Goal: Task Accomplishment & Management: Manage account settings

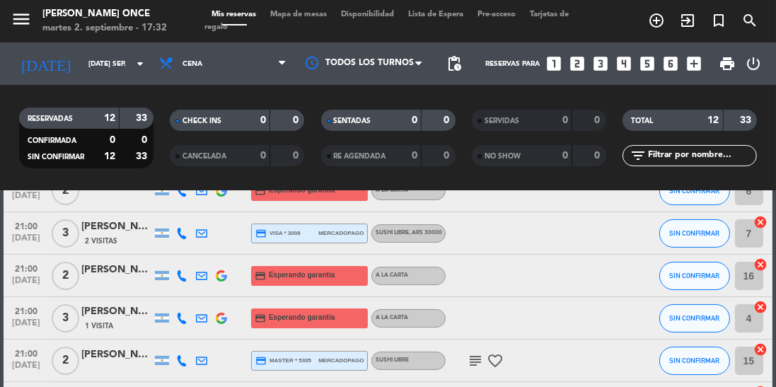
scroll to position [233, 0]
click at [473, 365] on icon "subject" at bounding box center [475, 361] width 17 height 17
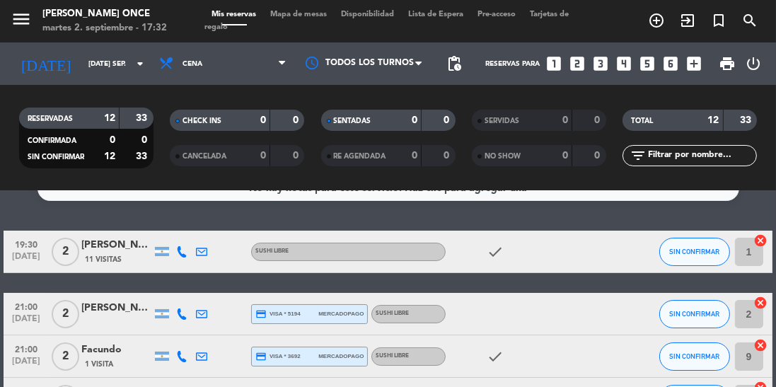
scroll to position [23, 0]
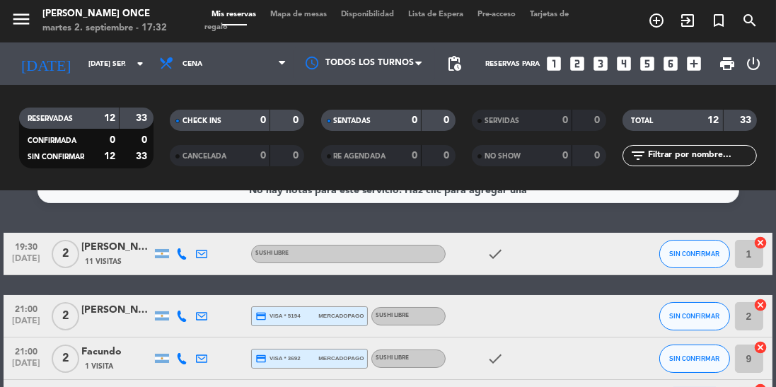
click at [30, 210] on div "No hay notas para este servicio. Haz clic para agregar una 19:30 [DATE] 2 [PERS…" at bounding box center [388, 289] width 776 height 196
click at [183, 250] on icon at bounding box center [181, 253] width 11 height 11
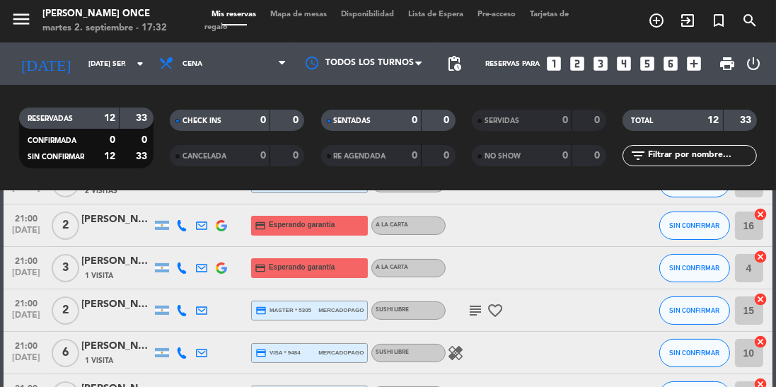
scroll to position [258, 0]
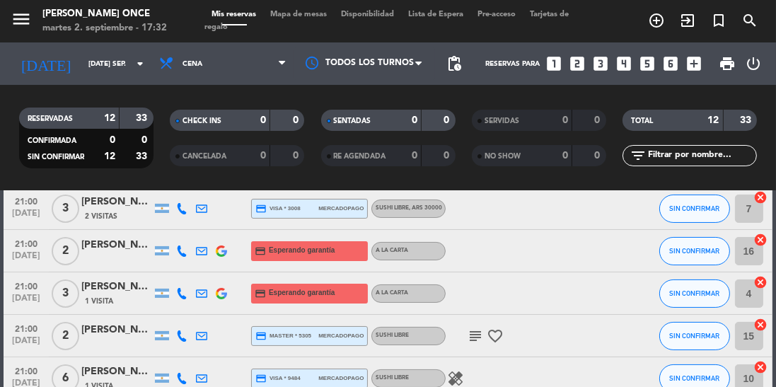
click at [179, 292] on icon at bounding box center [181, 293] width 11 height 11
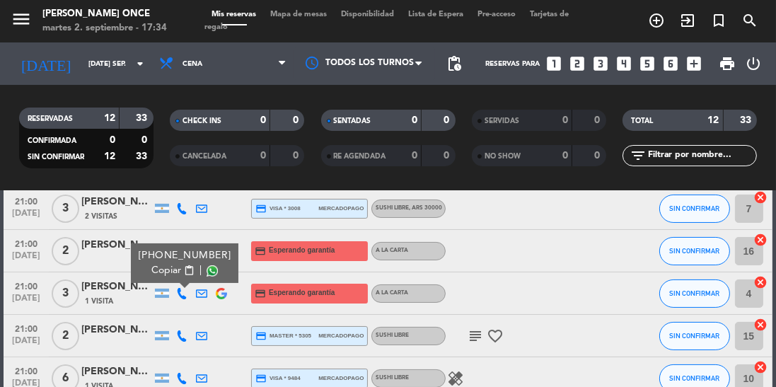
click at [181, 381] on icon at bounding box center [181, 378] width 11 height 11
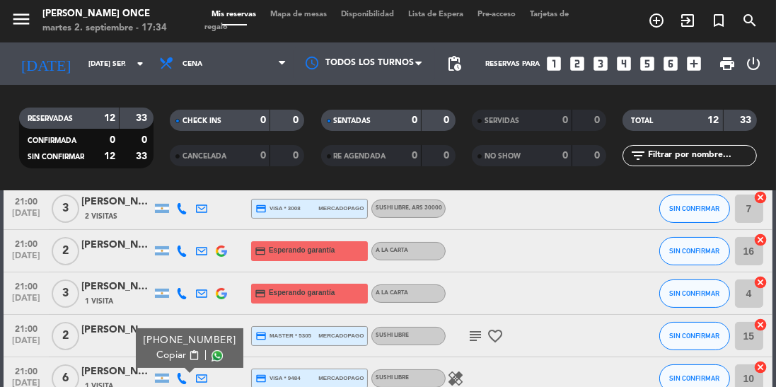
click at [113, 376] on div "[PERSON_NAME]" at bounding box center [116, 372] width 71 height 16
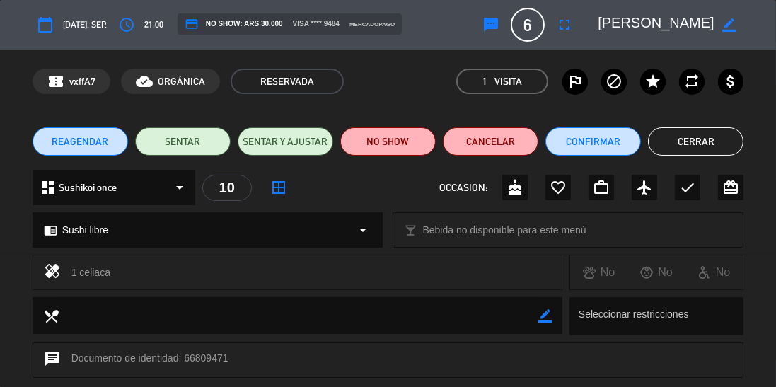
click at [563, 28] on icon "fullscreen" at bounding box center [564, 24] width 17 height 17
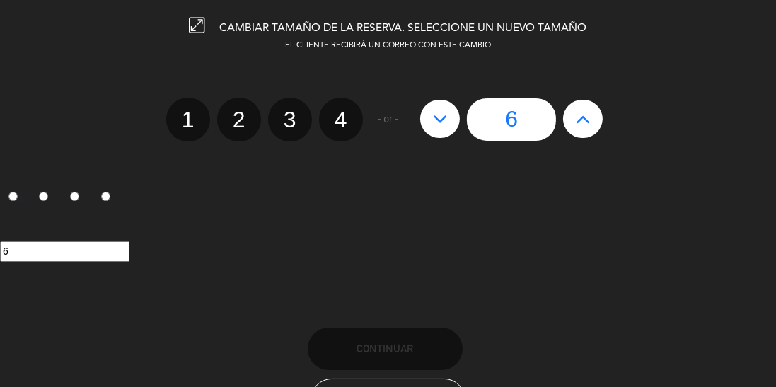
click at [614, 111] on div "1 2 3 4 - or - 6" at bounding box center [388, 120] width 798 height 44
click at [577, 128] on icon at bounding box center [583, 119] width 15 height 23
type input "7"
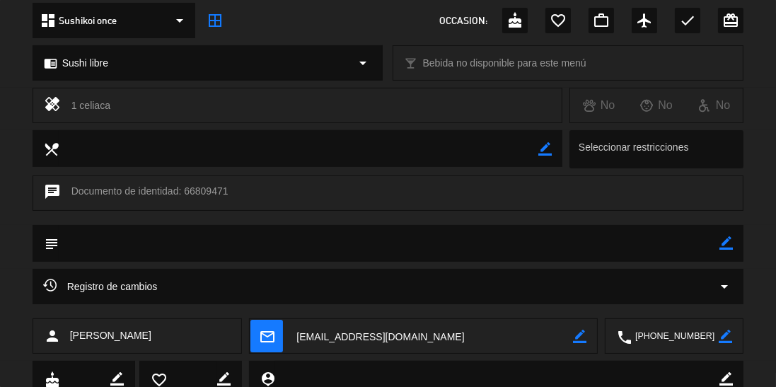
scroll to position [168, 0]
click at [255, 335] on span "mail_outline" at bounding box center [267, 335] width 33 height 33
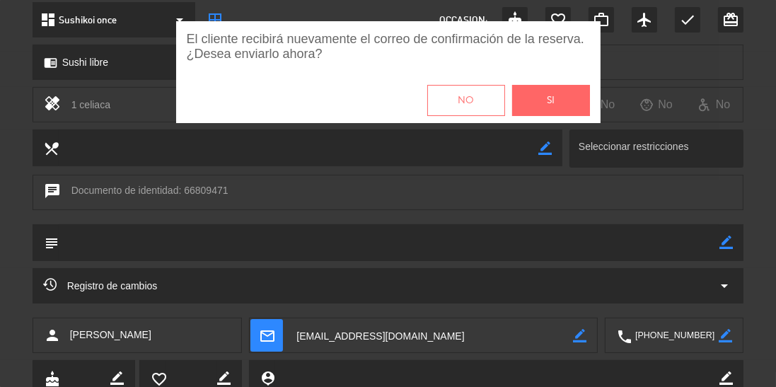
click at [562, 105] on button "Si" at bounding box center [551, 100] width 78 height 31
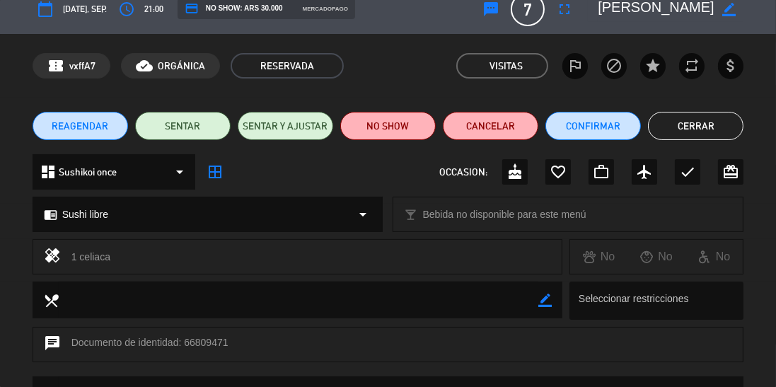
scroll to position [0, 0]
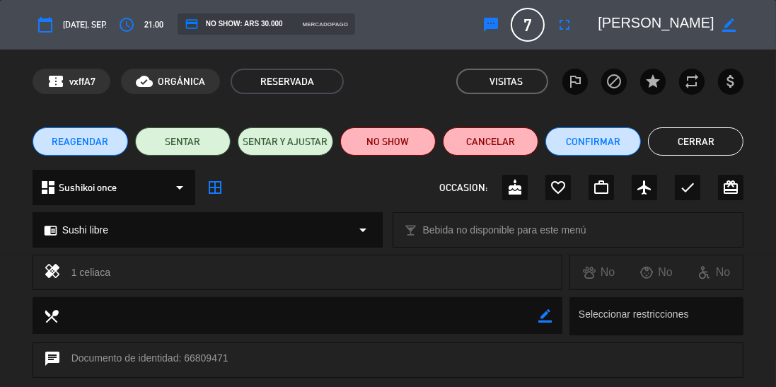
click at [727, 135] on button "Cerrar" at bounding box center [696, 141] width 96 height 28
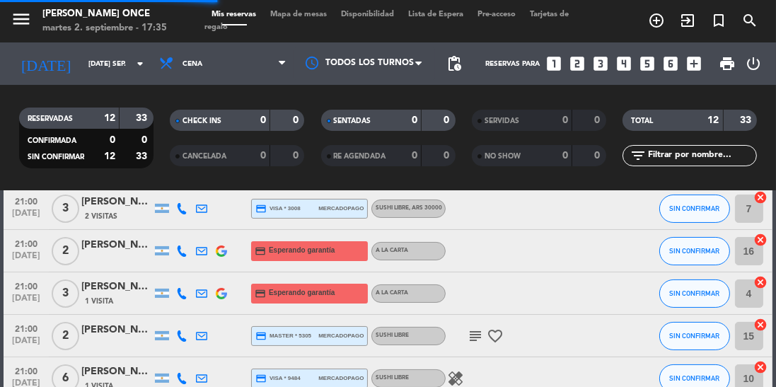
click at [117, 67] on input "[DATE] sep." at bounding box center [133, 64] width 104 height 22
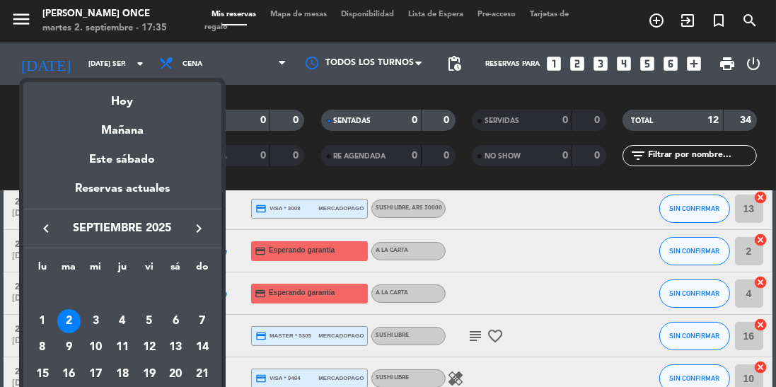
click at [174, 311] on div "6" at bounding box center [175, 321] width 24 height 24
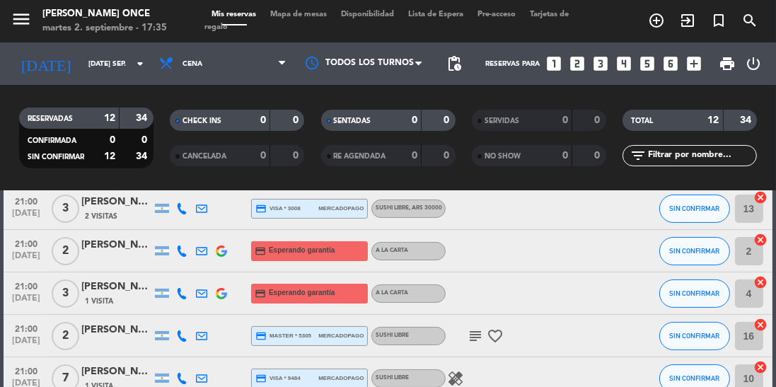
type input "sáb. [DATE]"
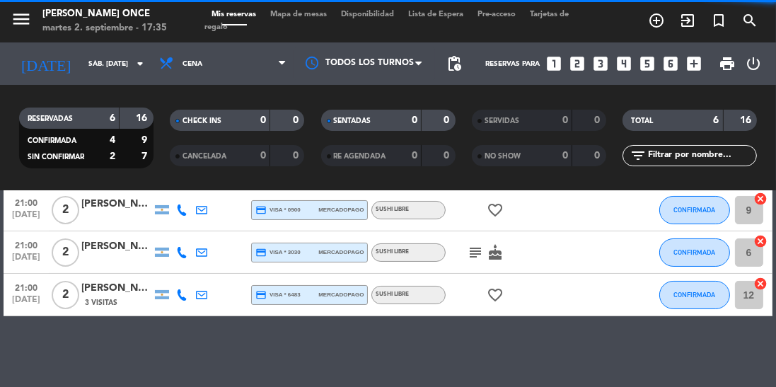
scroll to position [146, 0]
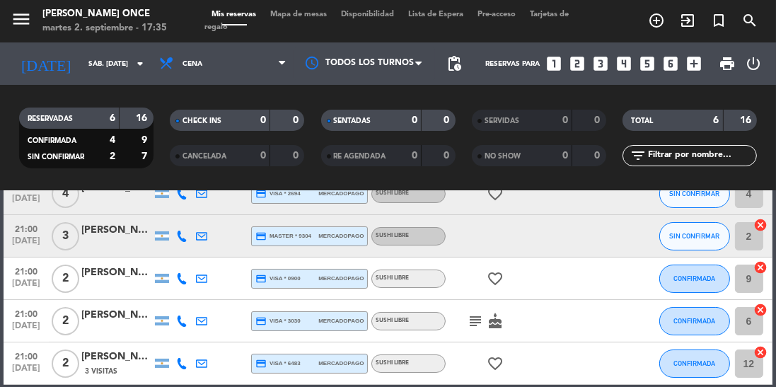
click at [119, 281] on div at bounding box center [116, 286] width 71 height 11
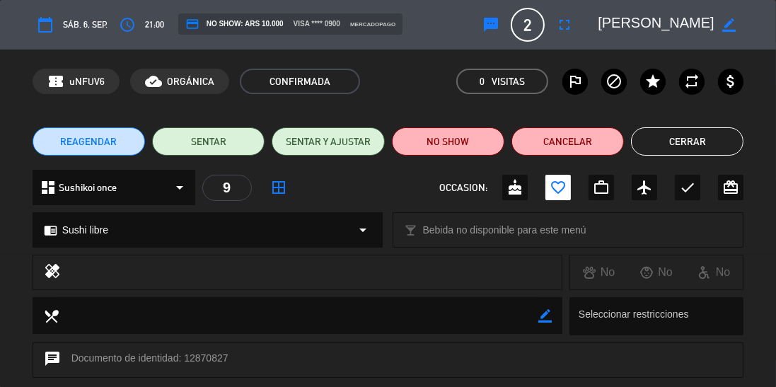
click at [111, 143] on span "REAGENDAR" at bounding box center [88, 141] width 57 height 15
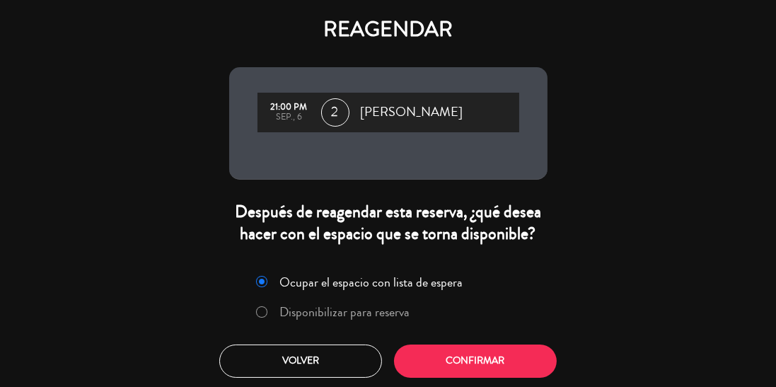
click at [376, 318] on label "Disponibilizar para reserva" at bounding box center [345, 312] width 130 height 13
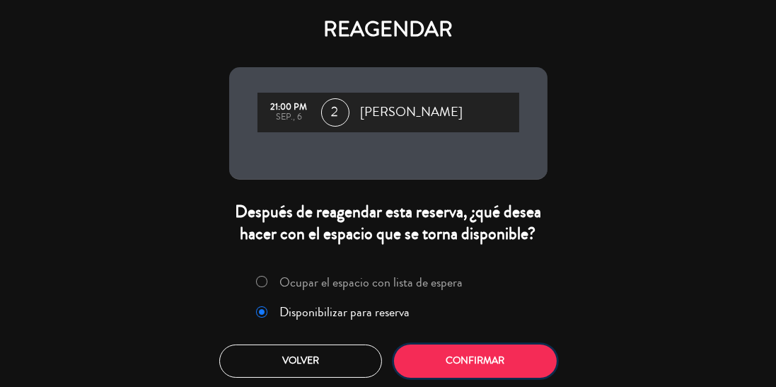
click at [449, 365] on button "Confirmar" at bounding box center [475, 361] width 163 height 33
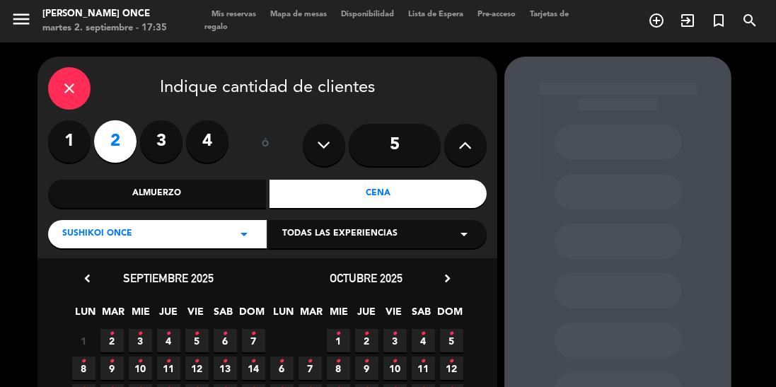
click at [253, 340] on icon "•" at bounding box center [253, 334] width 5 height 23
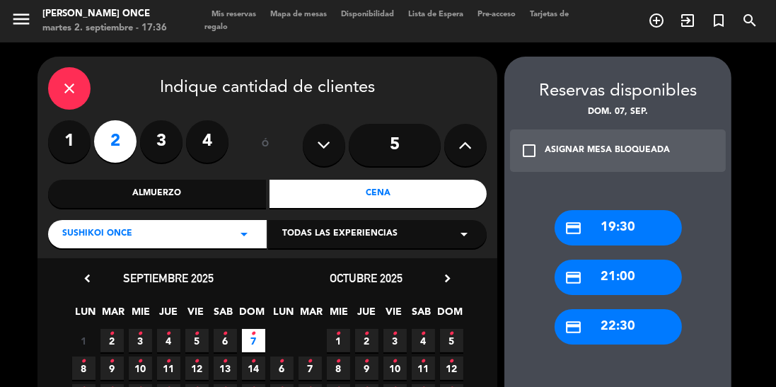
click at [67, 93] on icon "close" at bounding box center [69, 88] width 17 height 17
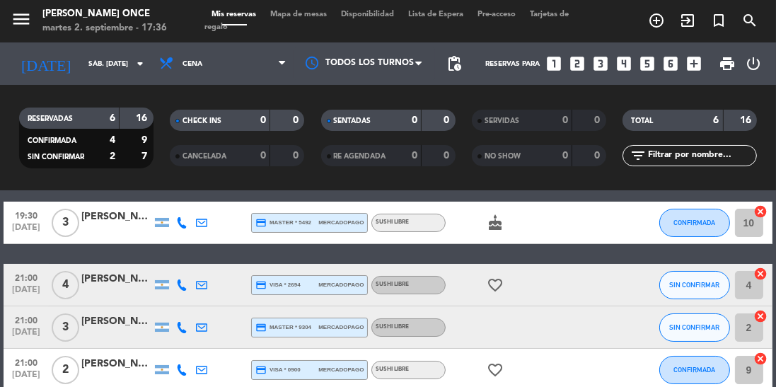
scroll to position [62, 0]
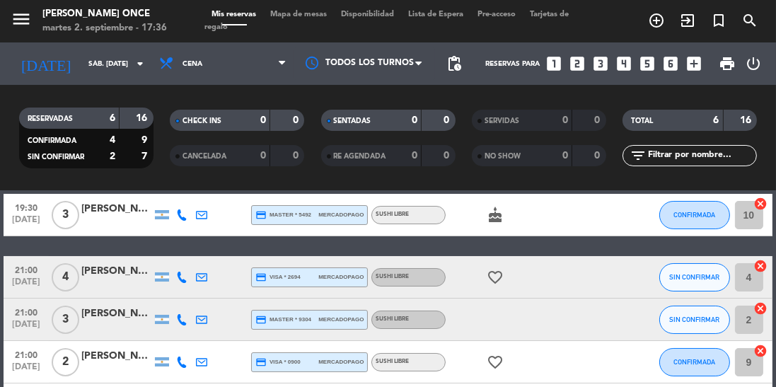
click at [133, 368] on div at bounding box center [116, 369] width 71 height 11
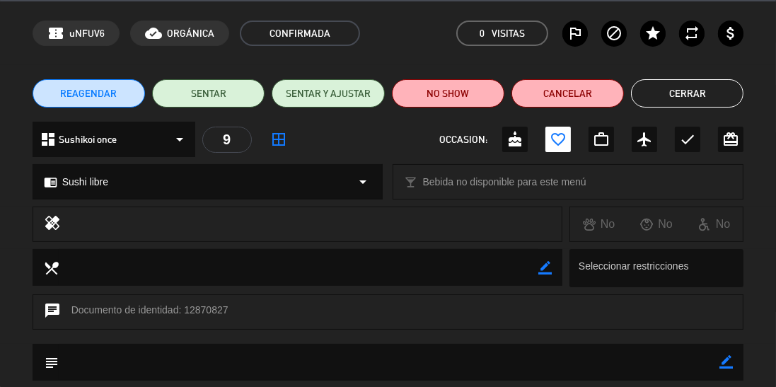
scroll to position [51, 0]
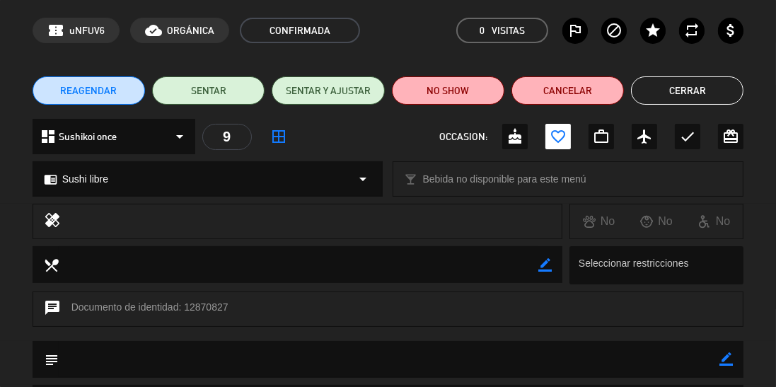
click at [93, 93] on span "REAGENDAR" at bounding box center [88, 91] width 57 height 15
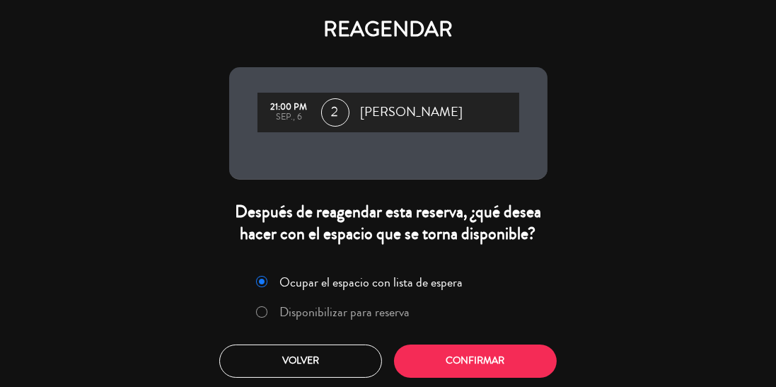
click at [368, 321] on label "Disponibilizar para reserva" at bounding box center [333, 312] width 168 height 25
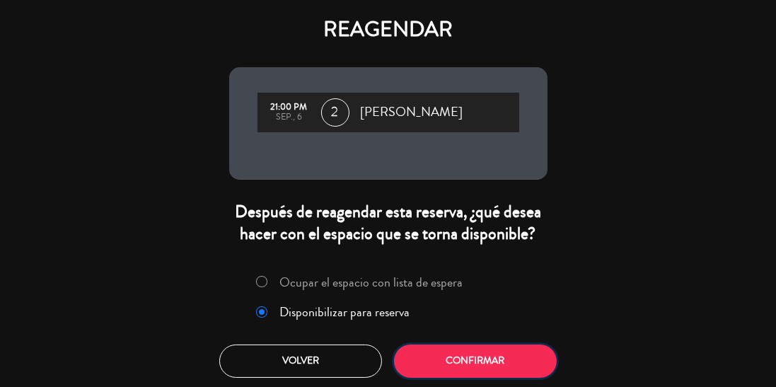
click at [464, 361] on button "Confirmar" at bounding box center [475, 361] width 163 height 33
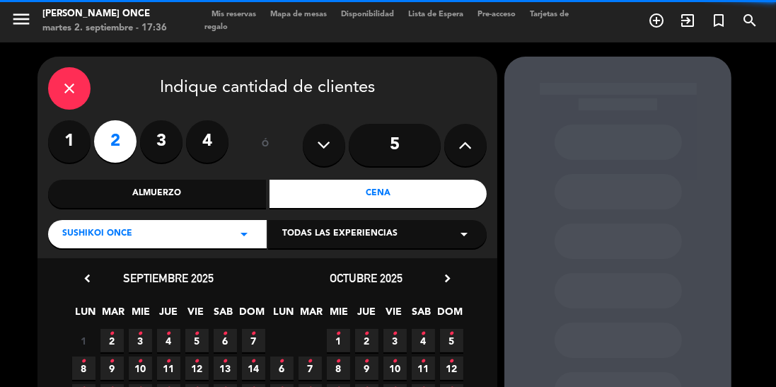
click at [253, 339] on icon "•" at bounding box center [253, 334] width 5 height 23
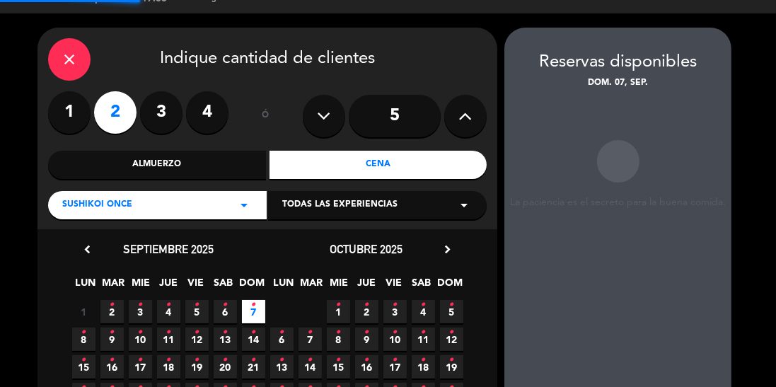
scroll to position [57, 0]
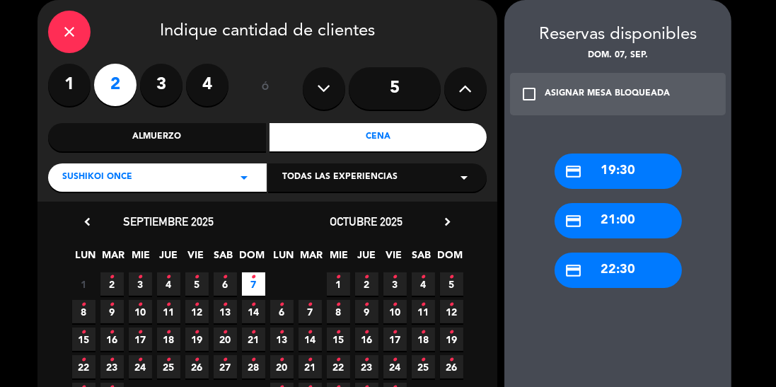
click at [638, 222] on div "credit_card 21:00" at bounding box center [618, 220] width 127 height 35
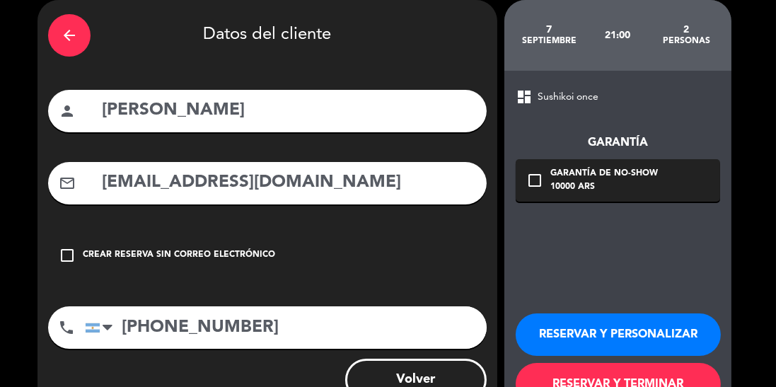
scroll to position [38, 0]
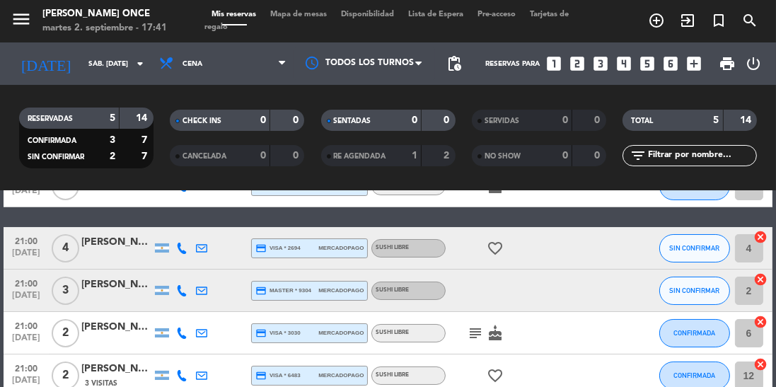
scroll to position [103, 0]
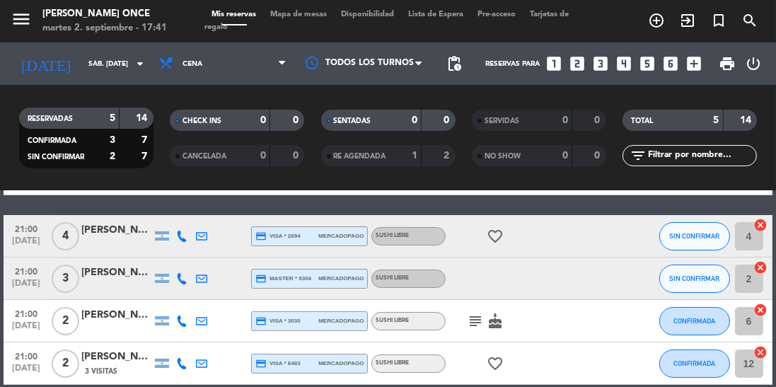
click at [81, 72] on input "sáb. [DATE]" at bounding box center [133, 64] width 104 height 22
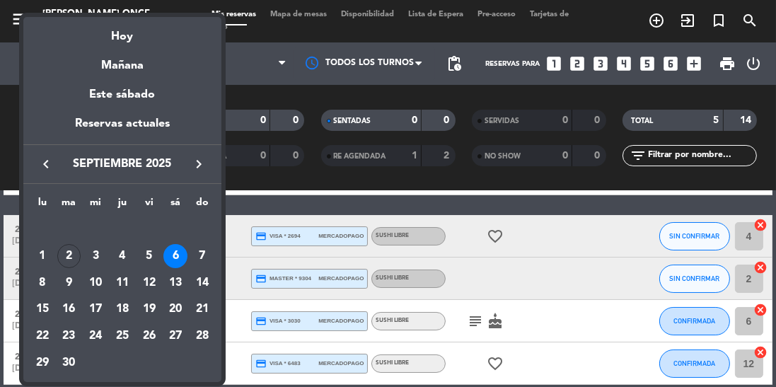
click at [201, 262] on div "7" at bounding box center [202, 256] width 24 height 24
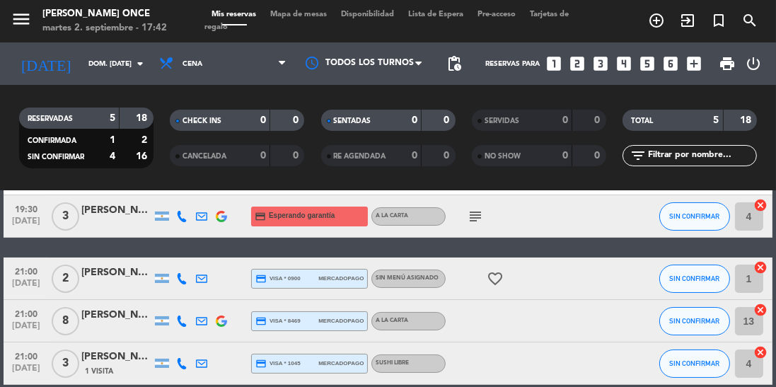
click at [128, 279] on div "[PERSON_NAME]" at bounding box center [116, 273] width 71 height 16
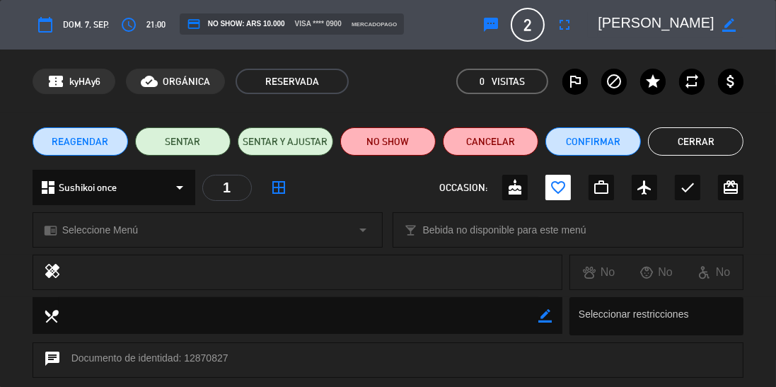
click at [139, 32] on button "access_time" at bounding box center [128, 24] width 25 height 25
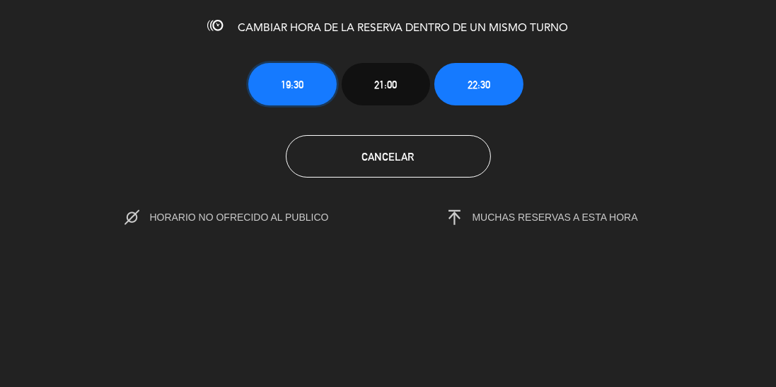
click at [314, 87] on button "19:30" at bounding box center [292, 84] width 88 height 42
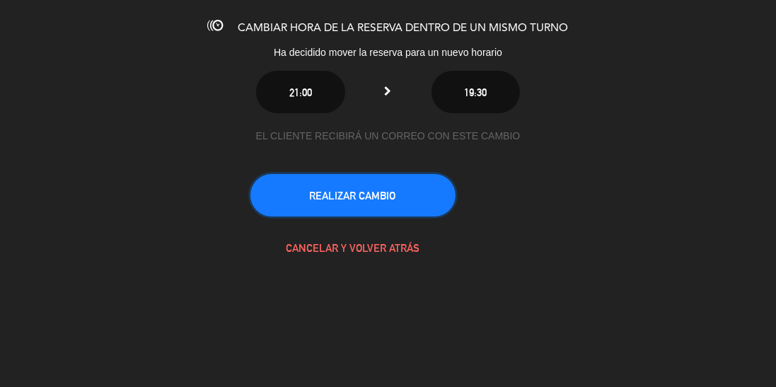
click at [377, 193] on button "REALIZAR CAMBIO" at bounding box center [353, 195] width 205 height 42
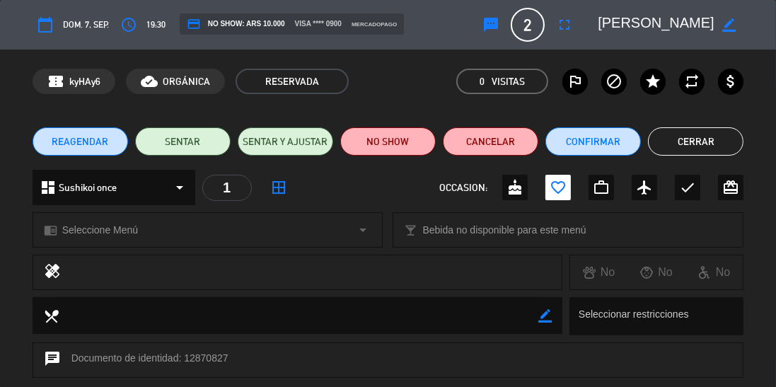
click at [715, 146] on button "Cerrar" at bounding box center [696, 141] width 96 height 28
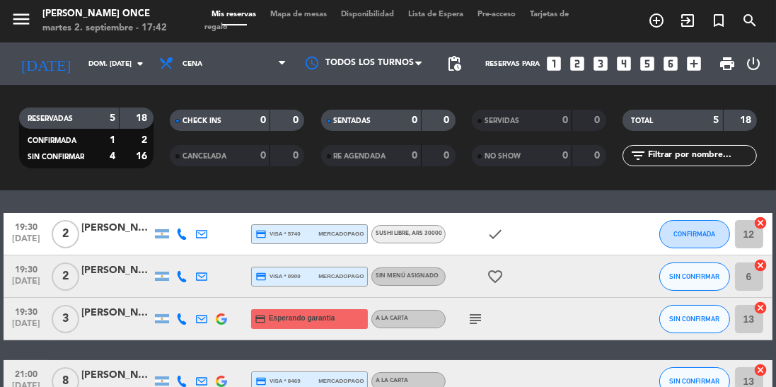
scroll to position [0, 0]
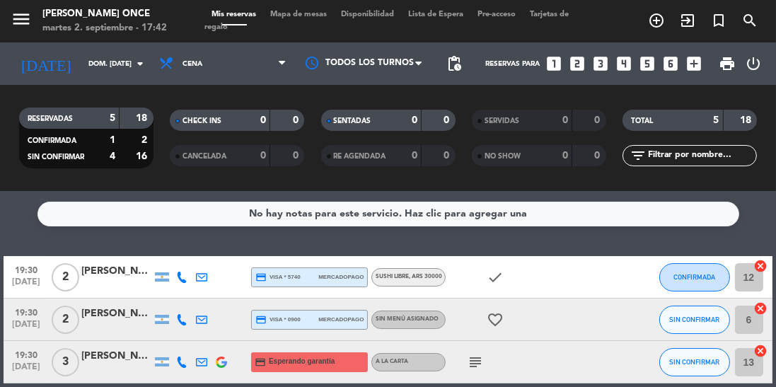
click at [102, 66] on input "dom. [DATE]" at bounding box center [133, 64] width 104 height 22
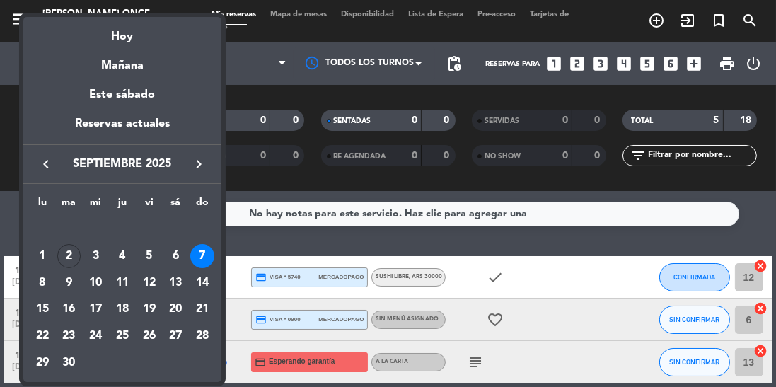
click at [166, 35] on div "Hoy" at bounding box center [122, 31] width 198 height 29
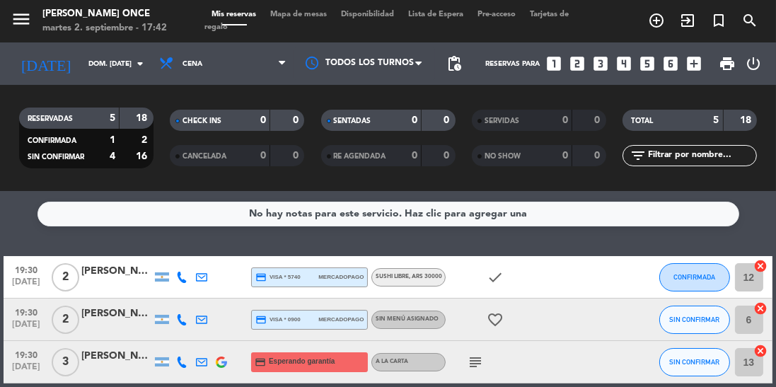
type input "[DATE] sep."
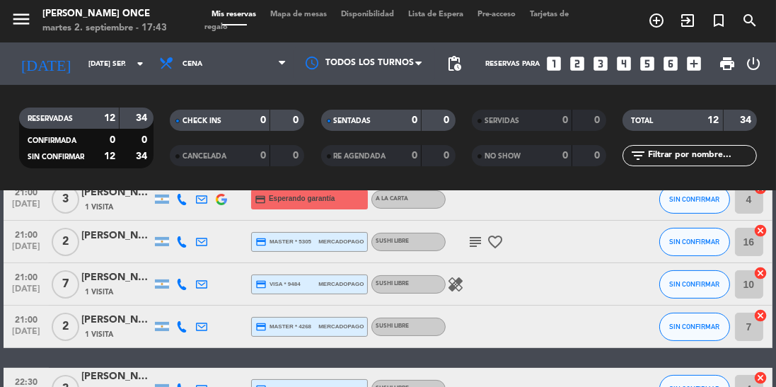
scroll to position [355, 0]
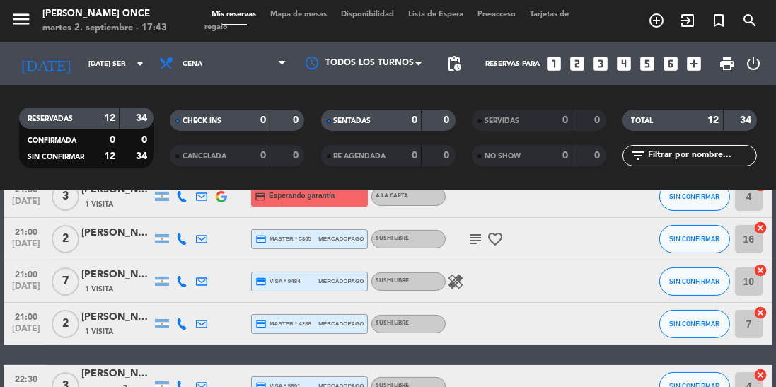
click at [471, 239] on icon "subject" at bounding box center [475, 239] width 17 height 17
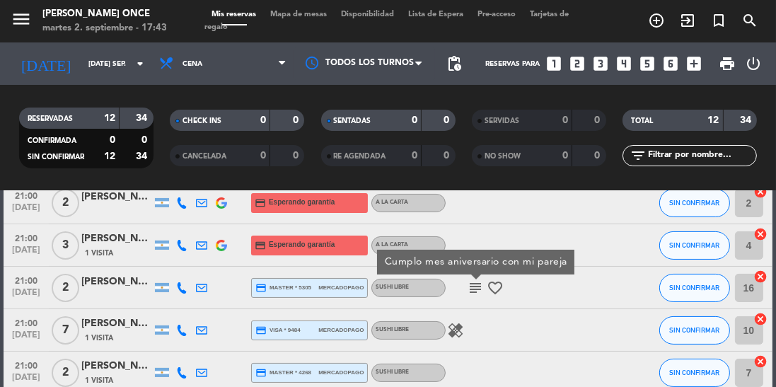
scroll to position [306, 0]
click at [461, 334] on icon "healing" at bounding box center [455, 331] width 17 height 17
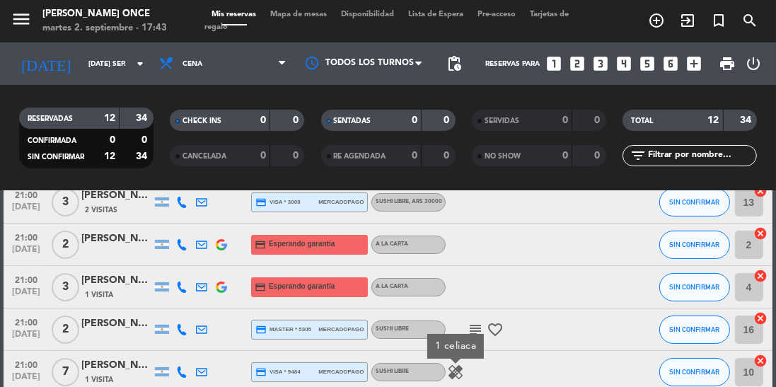
scroll to position [258, 0]
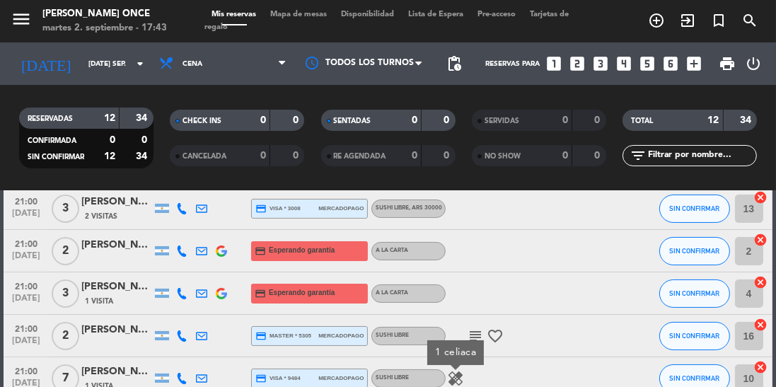
click at [476, 339] on icon "subject" at bounding box center [475, 336] width 17 height 17
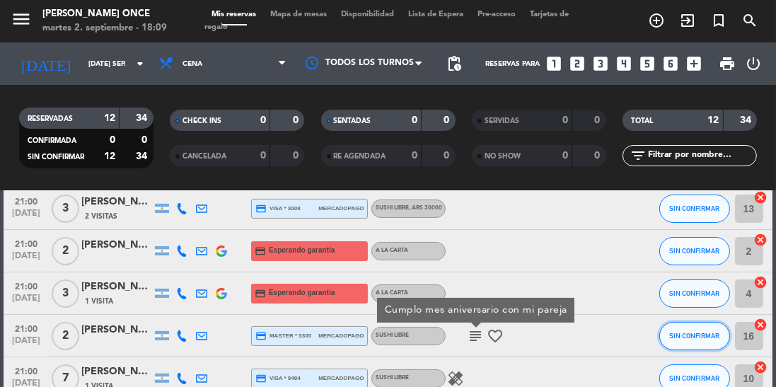
click at [688, 341] on button "SIN CONFIRMAR" at bounding box center [695, 336] width 71 height 28
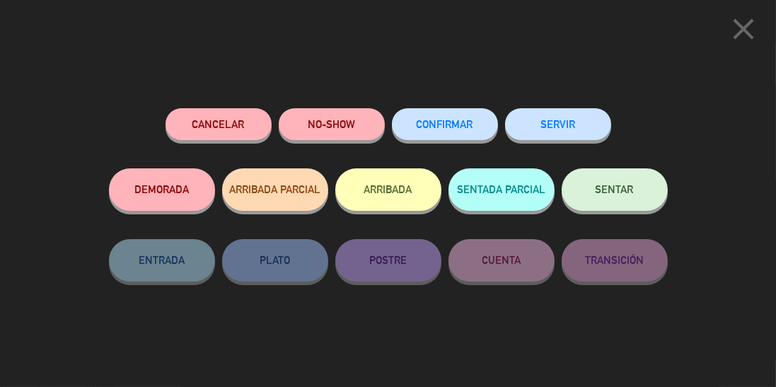
click at [459, 127] on span "CONFIRMAR" at bounding box center [445, 124] width 57 height 12
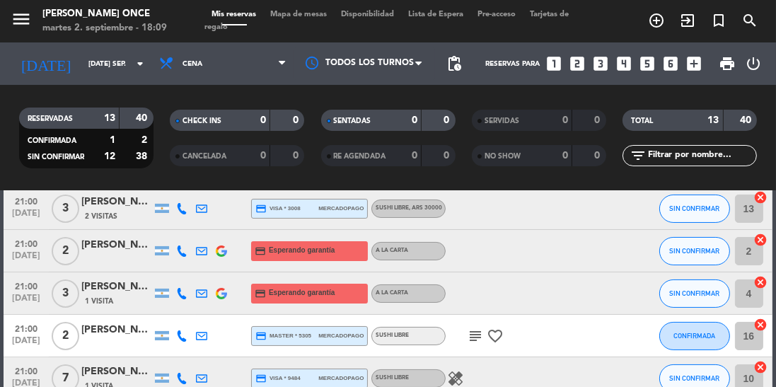
click at [475, 333] on icon "subject" at bounding box center [475, 336] width 17 height 17
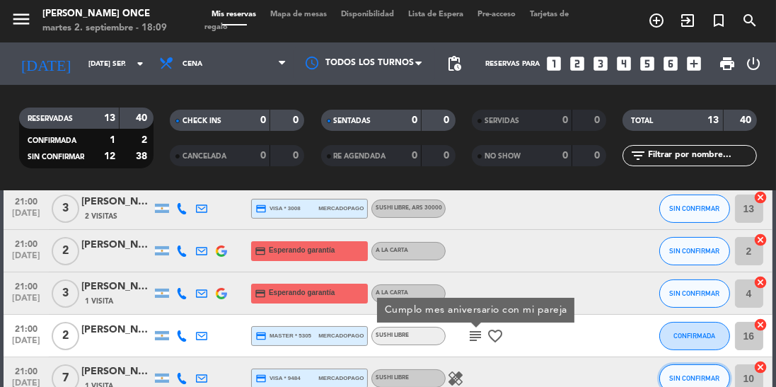
click at [681, 381] on span "SIN CONFIRMAR" at bounding box center [694, 378] width 50 height 8
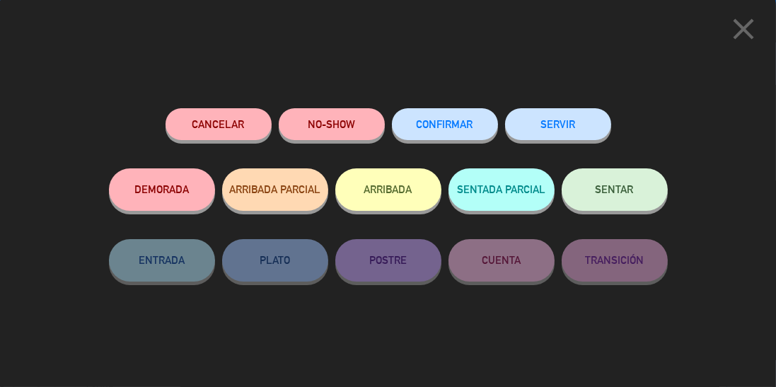
click at [445, 126] on span "CONFIRMAR" at bounding box center [445, 124] width 57 height 12
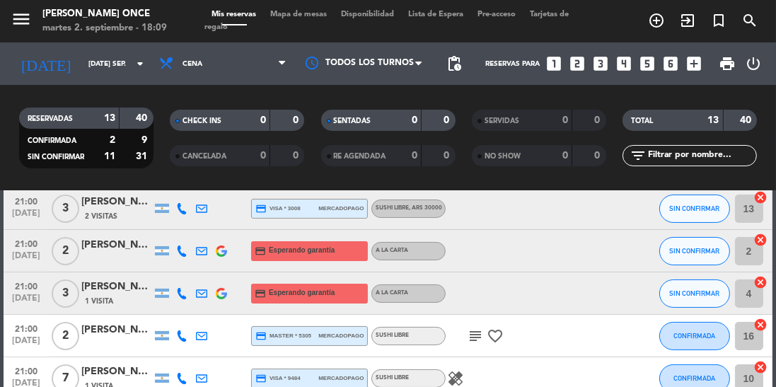
click at [181, 291] on icon at bounding box center [181, 293] width 11 height 11
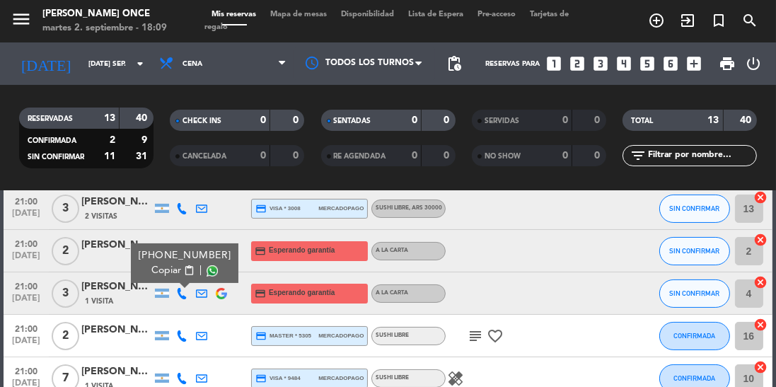
click at [114, 296] on div "1 Visita" at bounding box center [116, 301] width 71 height 12
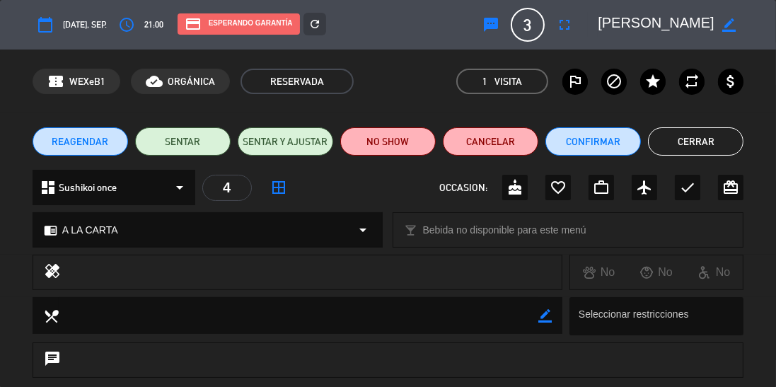
click at [570, 31] on icon "fullscreen" at bounding box center [564, 24] width 17 height 17
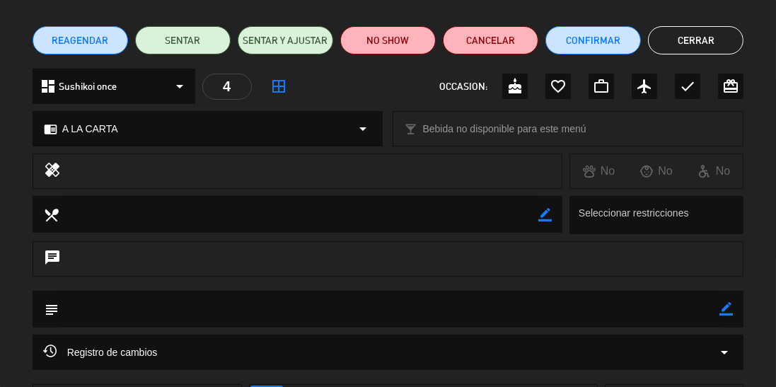
scroll to position [97, 0]
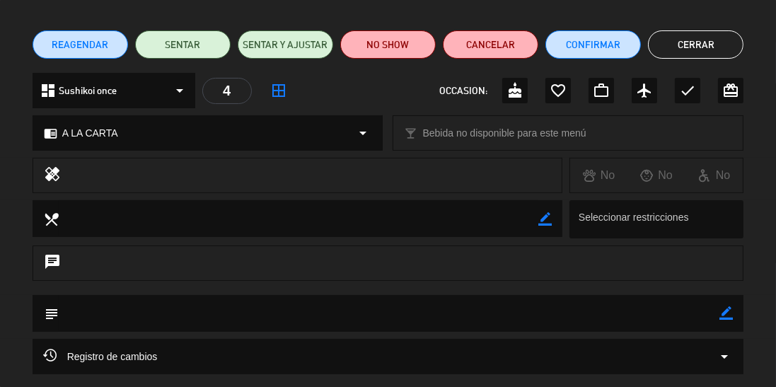
click at [719, 323] on textarea at bounding box center [390, 313] width 662 height 36
click at [731, 311] on icon "border_color" at bounding box center [726, 312] width 13 height 13
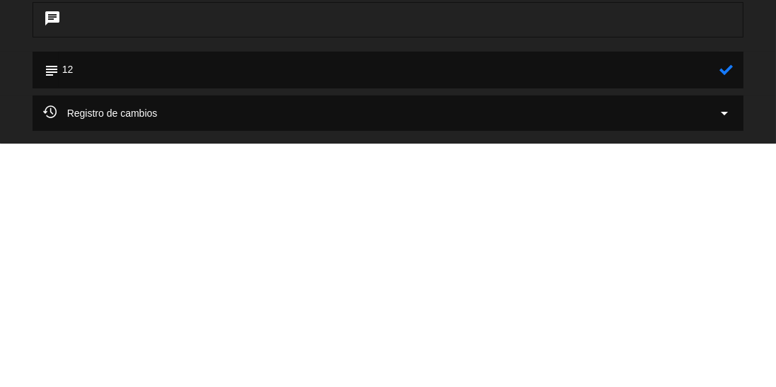
type textarea "12"
click at [729, 318] on icon at bounding box center [726, 312] width 13 height 13
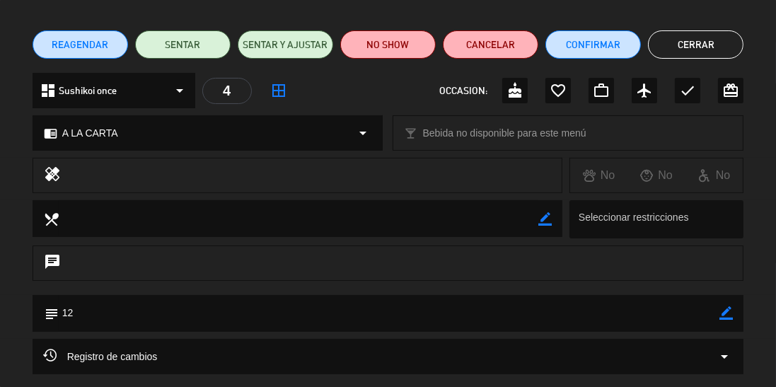
click at [732, 44] on button "Cerrar" at bounding box center [696, 44] width 96 height 28
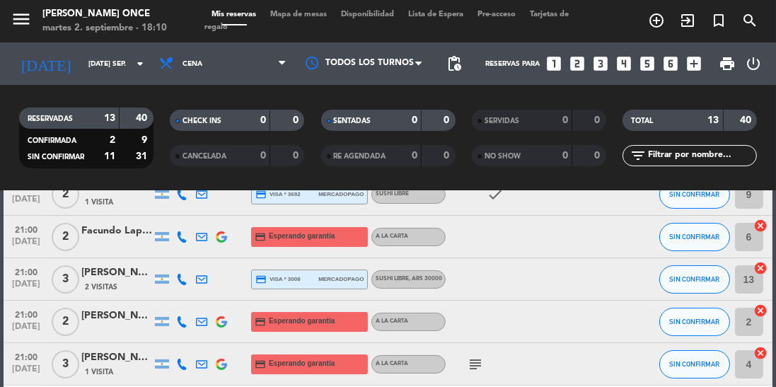
scroll to position [185, 0]
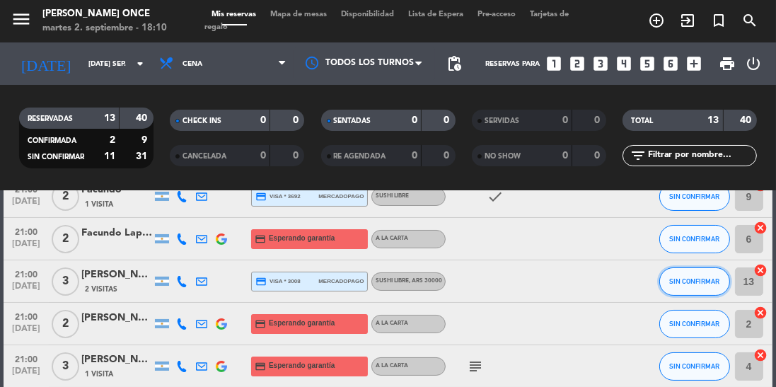
click at [675, 281] on span "SIN CONFIRMAR" at bounding box center [694, 281] width 50 height 8
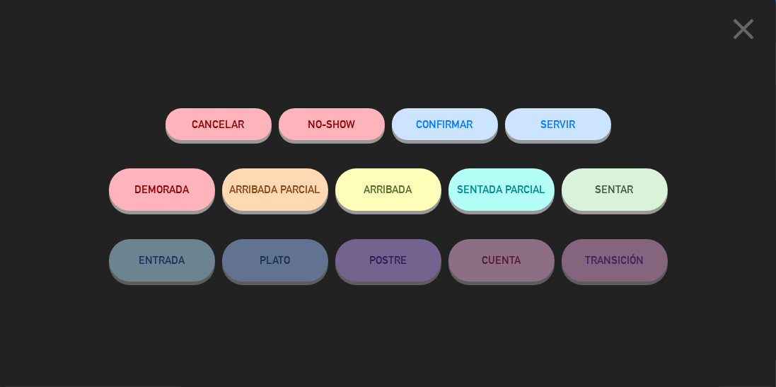
click at [449, 122] on span "CONFIRMAR" at bounding box center [445, 124] width 57 height 12
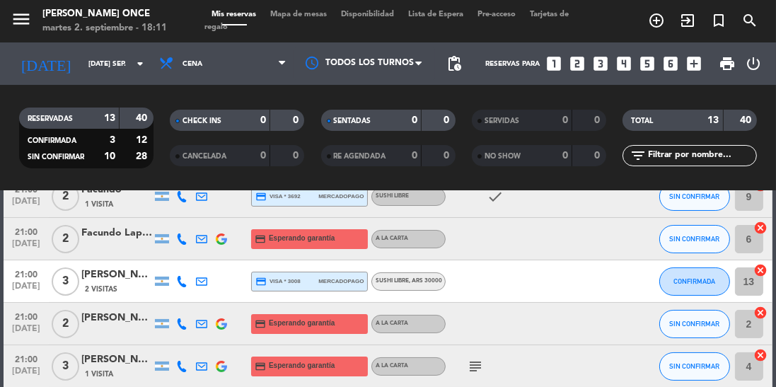
click at [183, 240] on icon at bounding box center [181, 239] width 11 height 11
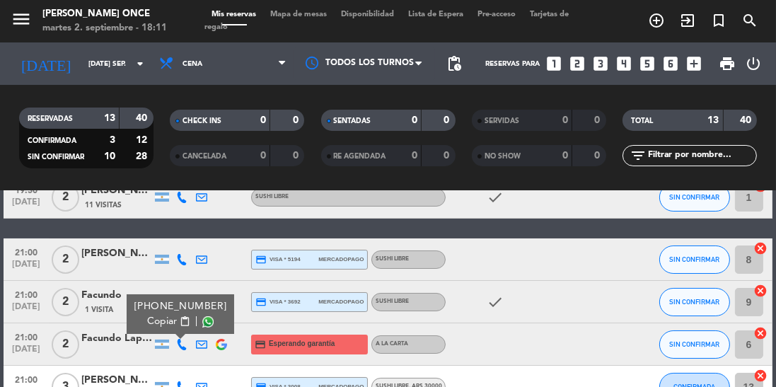
scroll to position [106, 0]
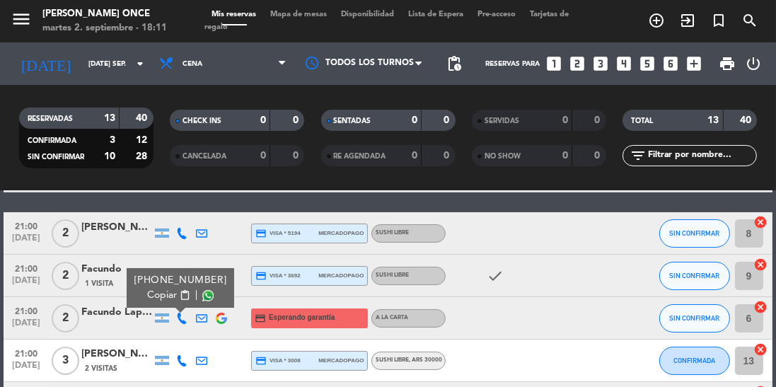
click at [182, 320] on icon at bounding box center [181, 318] width 11 height 11
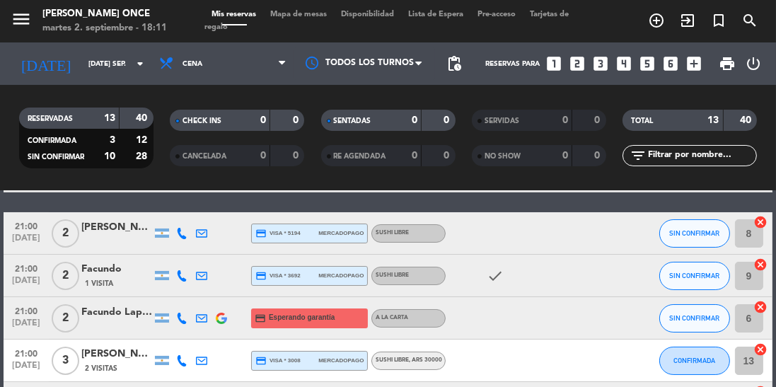
click at [183, 280] on icon at bounding box center [181, 275] width 11 height 11
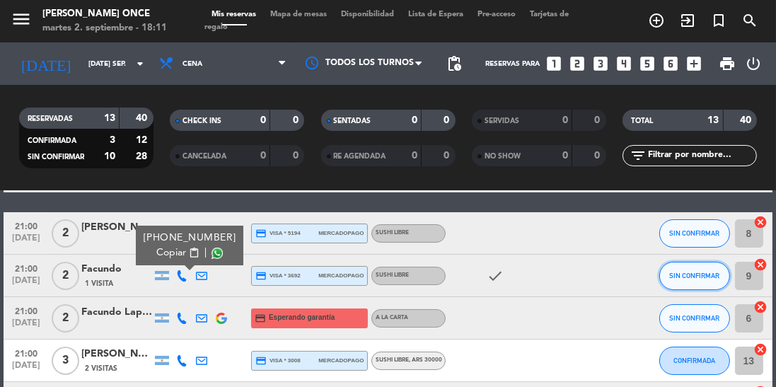
click at [671, 273] on span "SIN CONFIRMAR" at bounding box center [694, 276] width 50 height 8
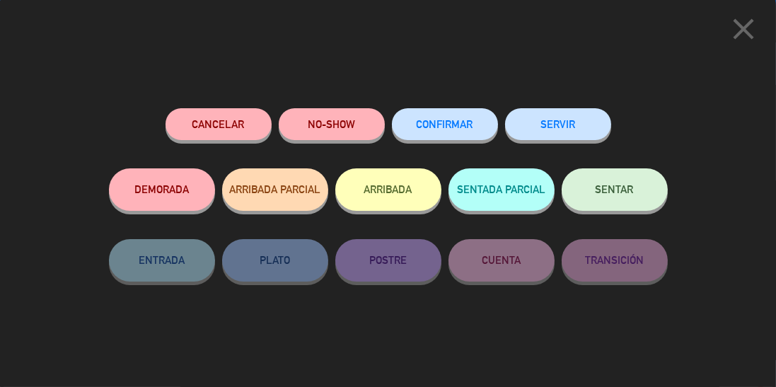
click at [463, 130] on span "CONFIRMAR" at bounding box center [445, 124] width 57 height 12
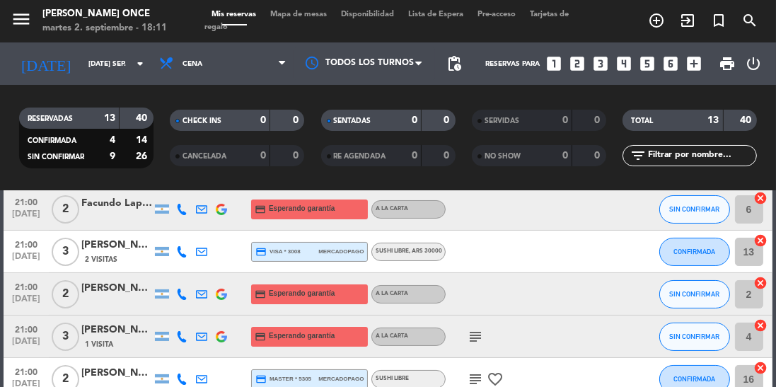
scroll to position [232, 0]
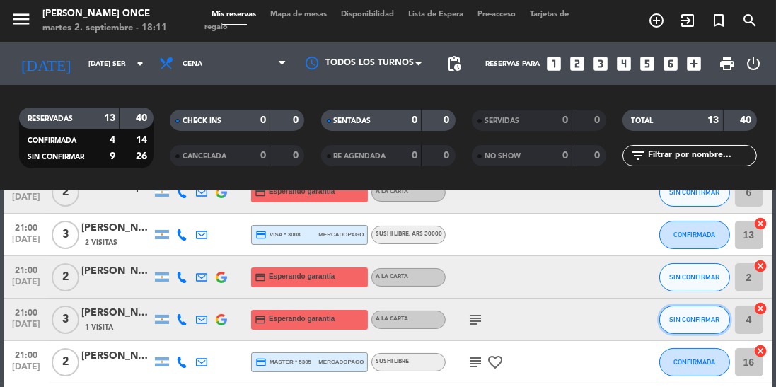
click at [686, 316] on span "SIN CONFIRMAR" at bounding box center [694, 320] width 50 height 8
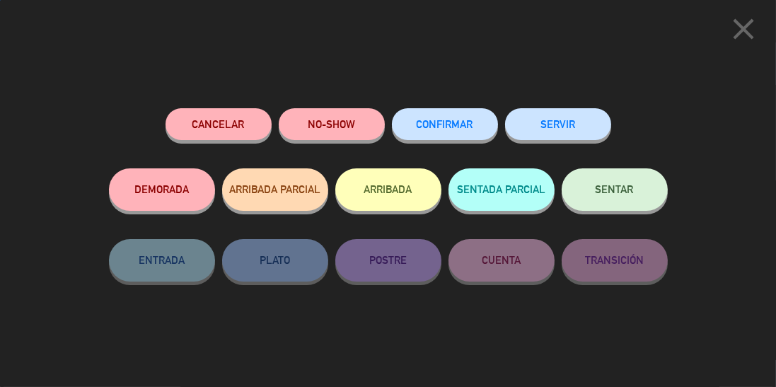
click at [440, 117] on button "CONFIRMAR" at bounding box center [445, 124] width 106 height 32
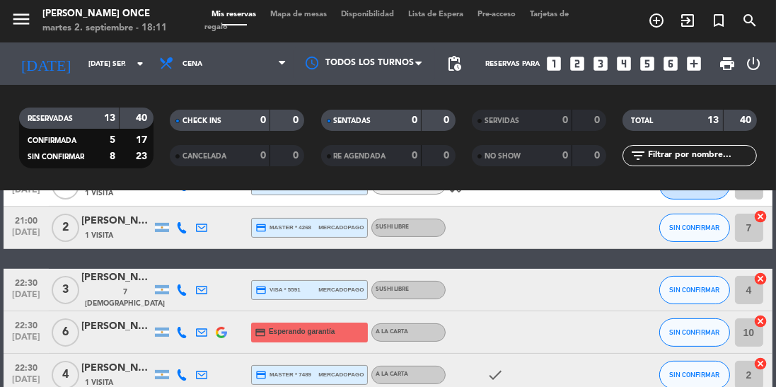
scroll to position [463, 0]
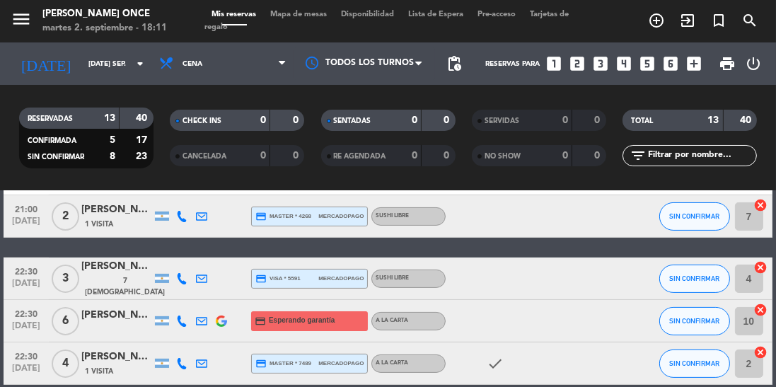
click at [178, 361] on icon at bounding box center [181, 363] width 11 height 11
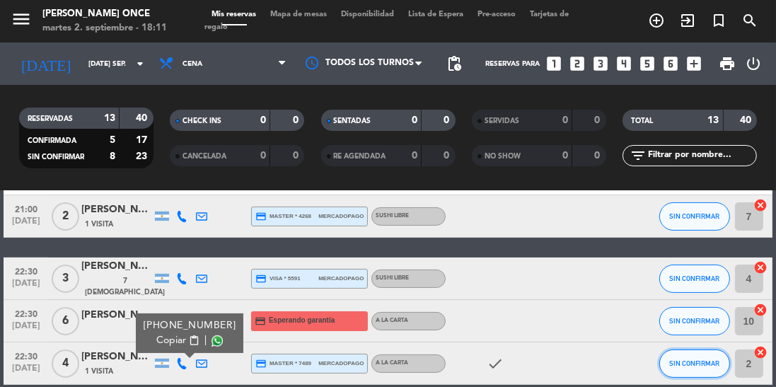
click at [686, 361] on span "SIN CONFIRMAR" at bounding box center [694, 363] width 50 height 8
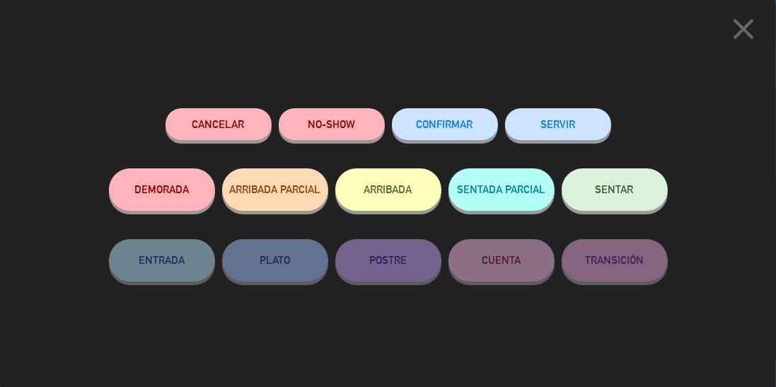
click at [464, 123] on span "CONFIRMAR" at bounding box center [445, 124] width 57 height 12
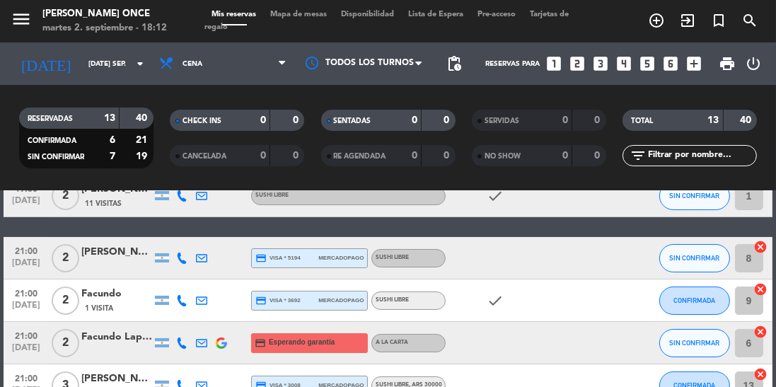
scroll to position [0, 0]
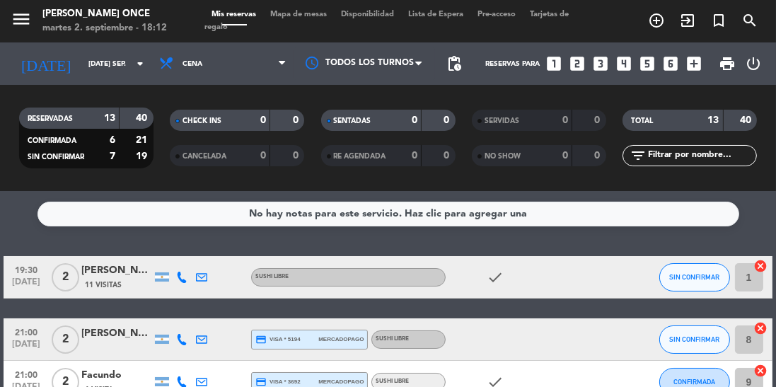
click at [181, 338] on icon at bounding box center [181, 339] width 11 height 11
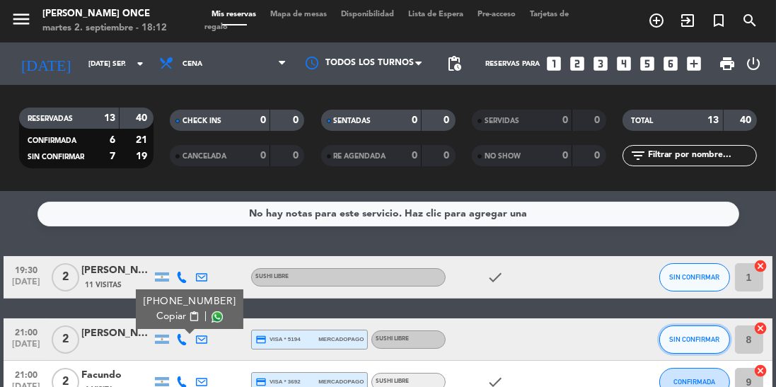
click at [694, 345] on button "SIN CONFIRMAR" at bounding box center [695, 340] width 71 height 28
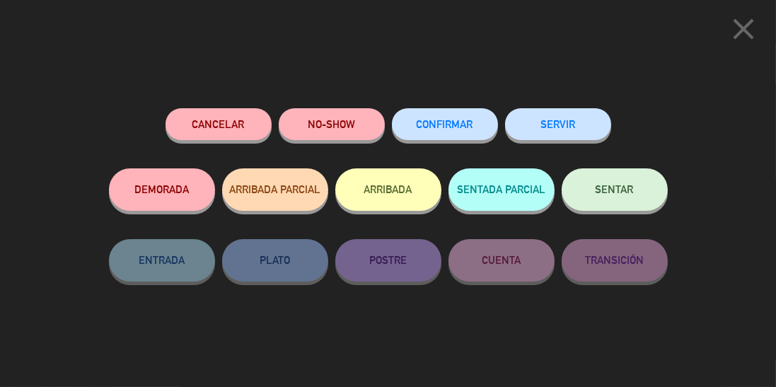
click at [449, 130] on span "CONFIRMAR" at bounding box center [445, 124] width 57 height 12
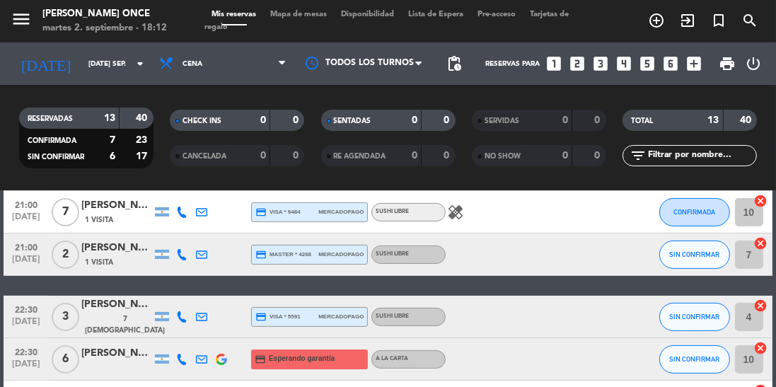
scroll to position [427, 0]
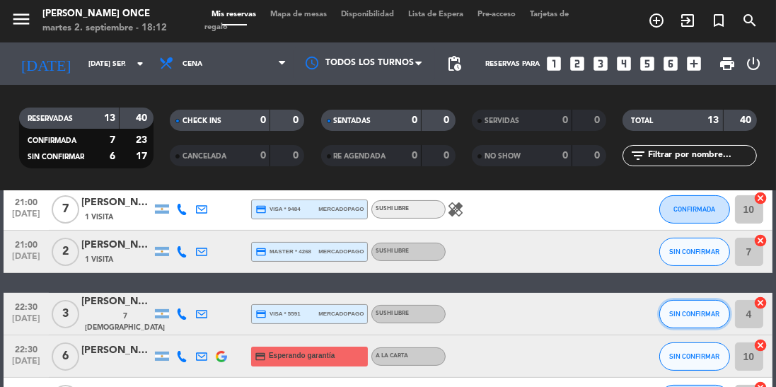
click at [689, 315] on span "SIN CONFIRMAR" at bounding box center [694, 314] width 50 height 8
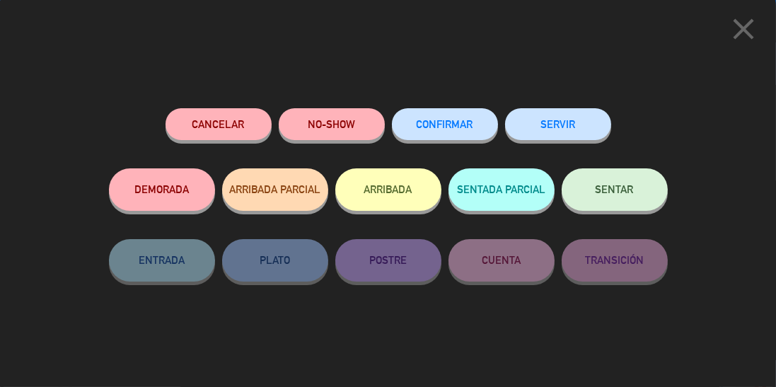
click at [456, 125] on span "CONFIRMAR" at bounding box center [445, 124] width 57 height 12
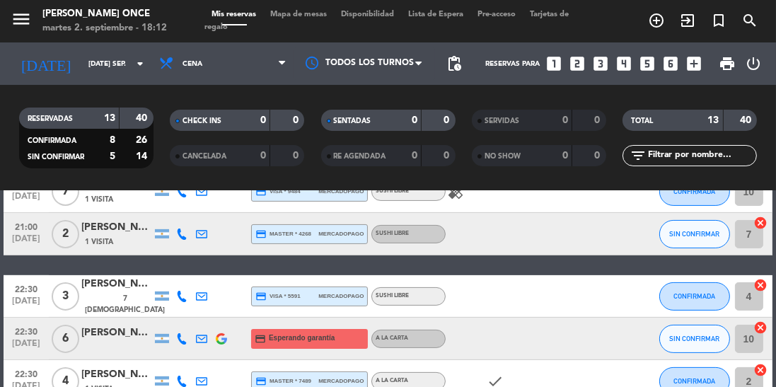
scroll to position [429, 0]
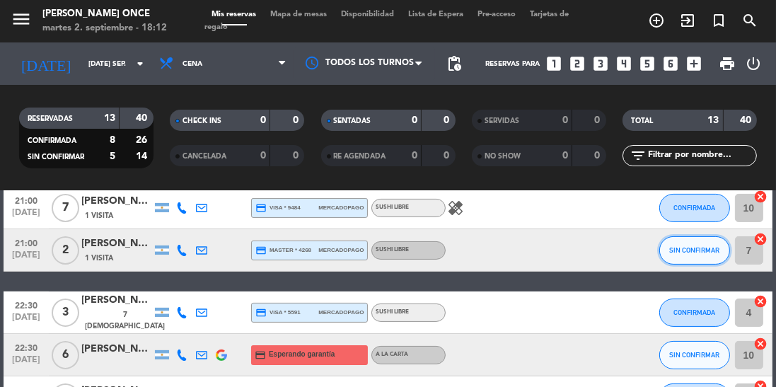
click at [678, 255] on button "SIN CONFIRMAR" at bounding box center [695, 250] width 71 height 28
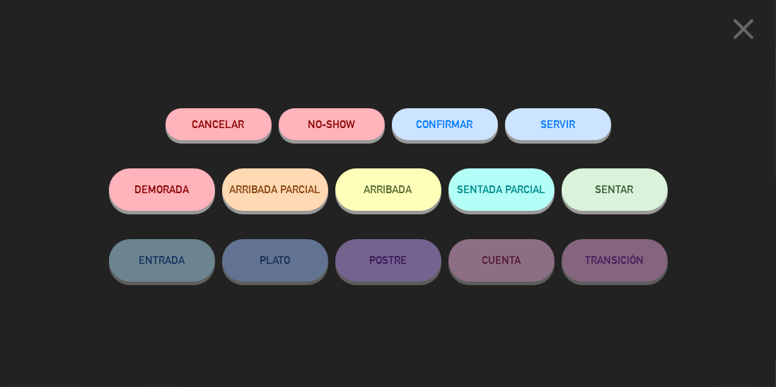
click at [460, 127] on span "CONFIRMAR" at bounding box center [445, 124] width 57 height 12
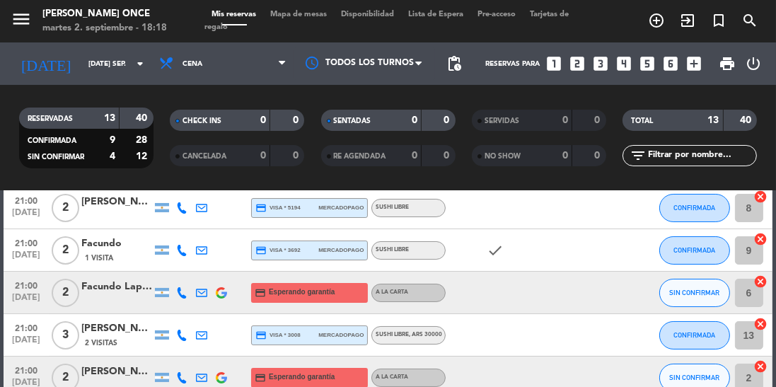
scroll to position [131, 0]
click at [185, 295] on icon at bounding box center [181, 293] width 11 height 11
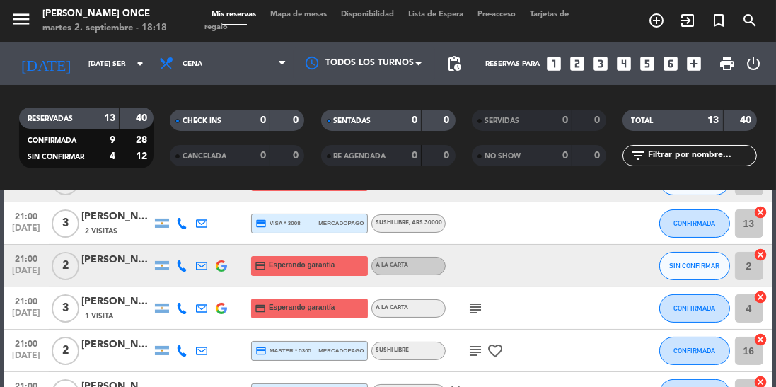
scroll to position [262, 0]
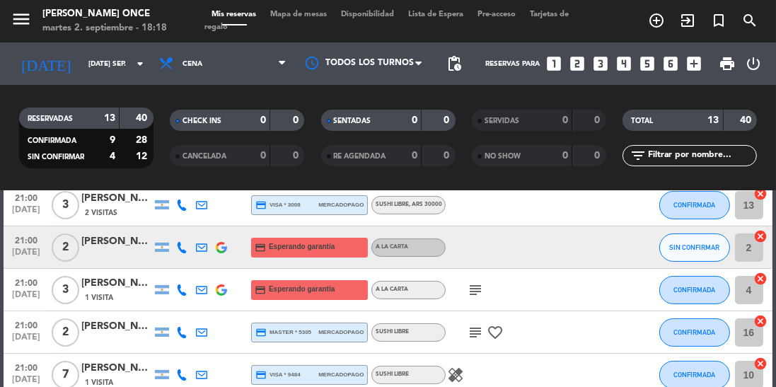
click at [181, 252] on icon at bounding box center [181, 247] width 11 height 11
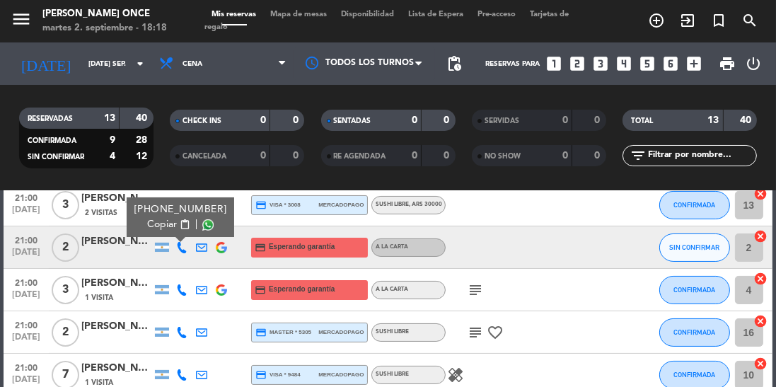
click at [105, 255] on div at bounding box center [116, 255] width 71 height 11
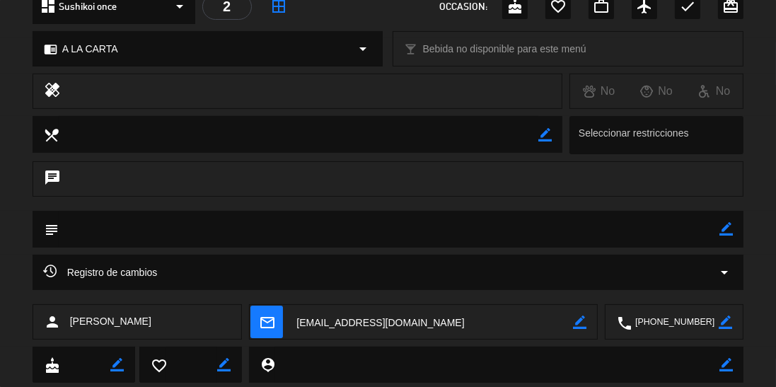
scroll to position [181, 0]
click at [727, 232] on icon "border_color" at bounding box center [726, 228] width 13 height 13
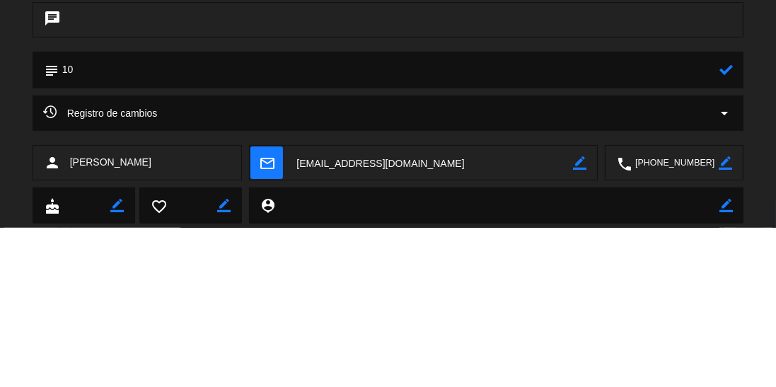
type textarea "10"
click at [726, 233] on icon at bounding box center [726, 228] width 13 height 13
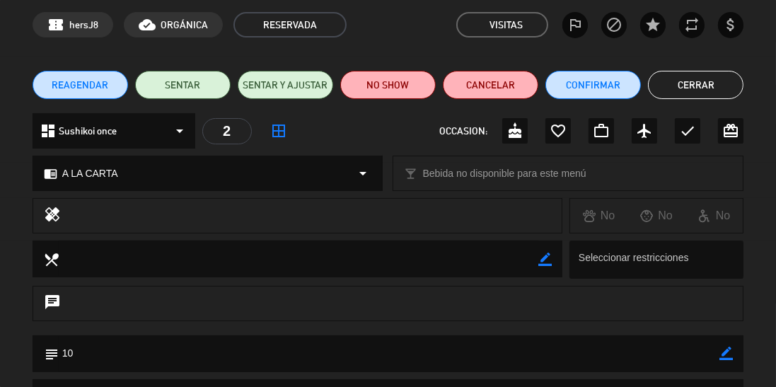
scroll to position [0, 0]
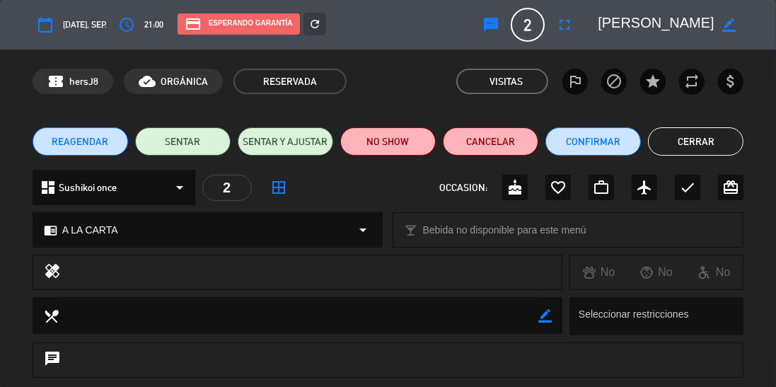
click at [713, 142] on button "Cerrar" at bounding box center [696, 141] width 96 height 28
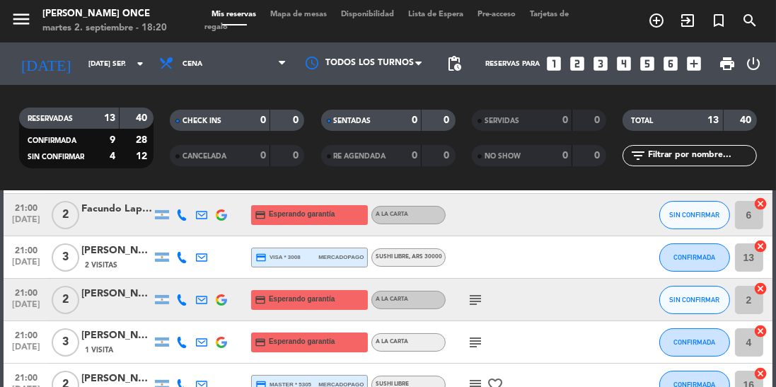
scroll to position [207, 0]
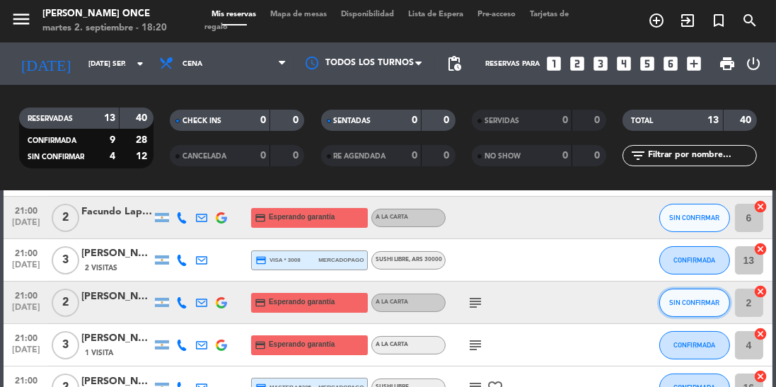
click at [684, 300] on span "SIN CONFIRMAR" at bounding box center [694, 303] width 50 height 8
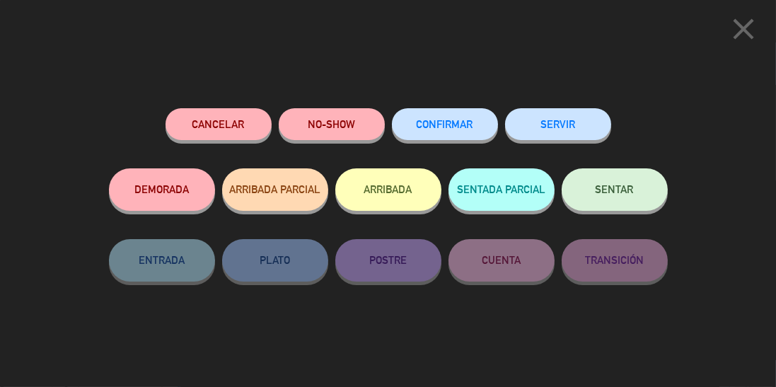
click at [457, 126] on span "CONFIRMAR" at bounding box center [445, 124] width 57 height 12
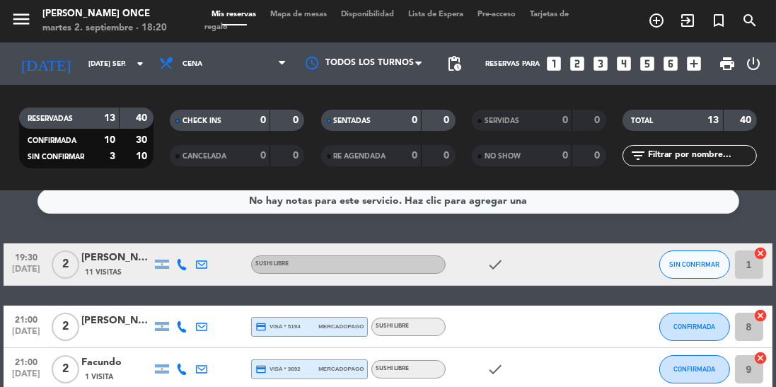
scroll to position [0, 0]
